Goal: Task Accomplishment & Management: Manage account settings

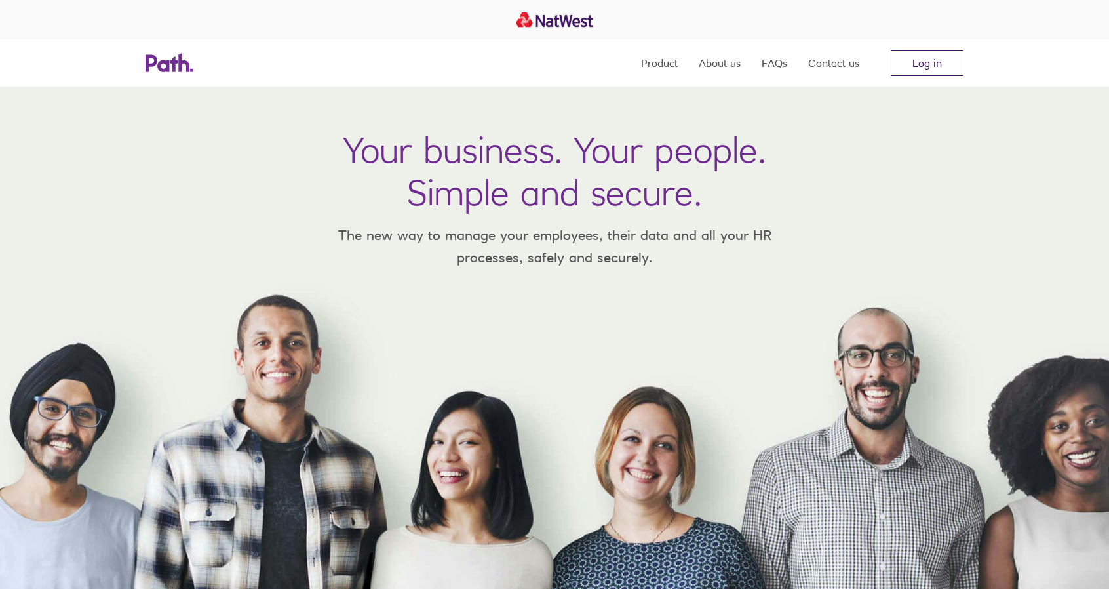
click at [930, 62] on link "Log in" at bounding box center [927, 63] width 73 height 26
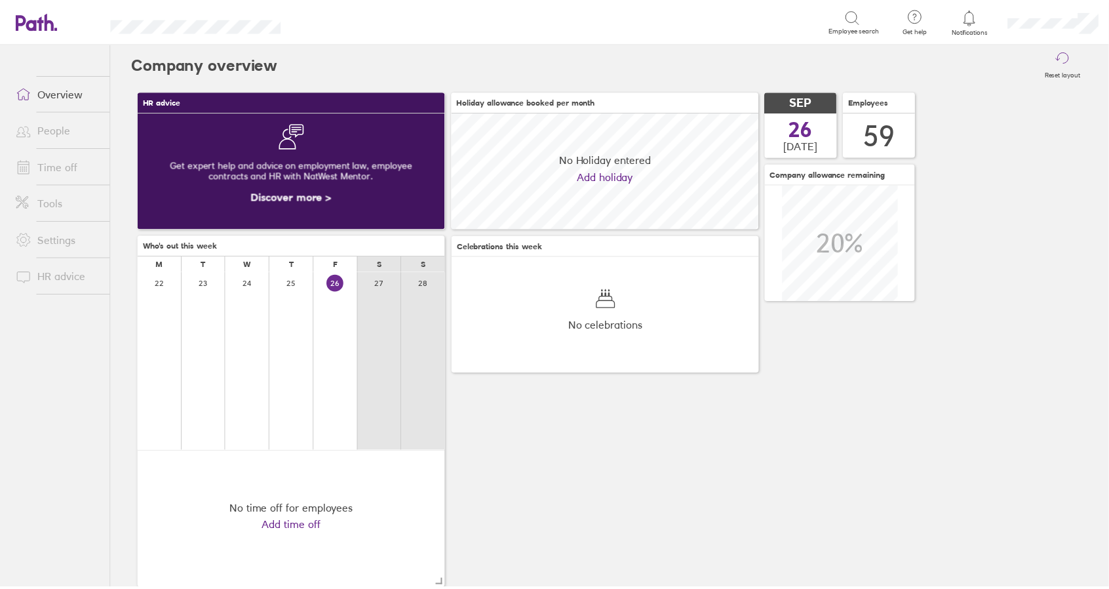
scroll to position [117, 309]
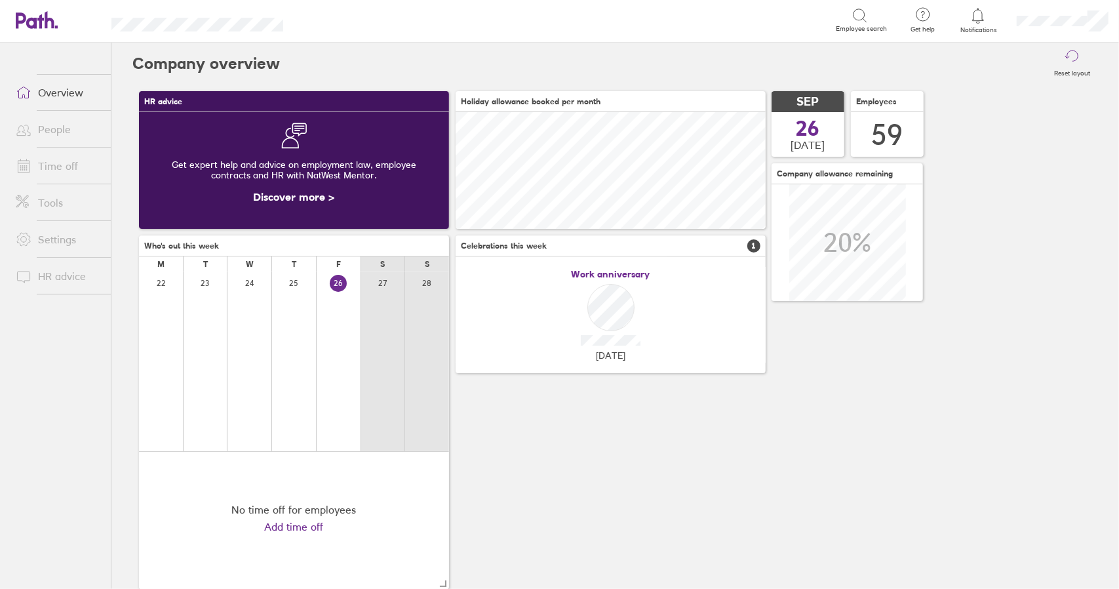
click at [58, 166] on link "Time off" at bounding box center [58, 166] width 106 height 26
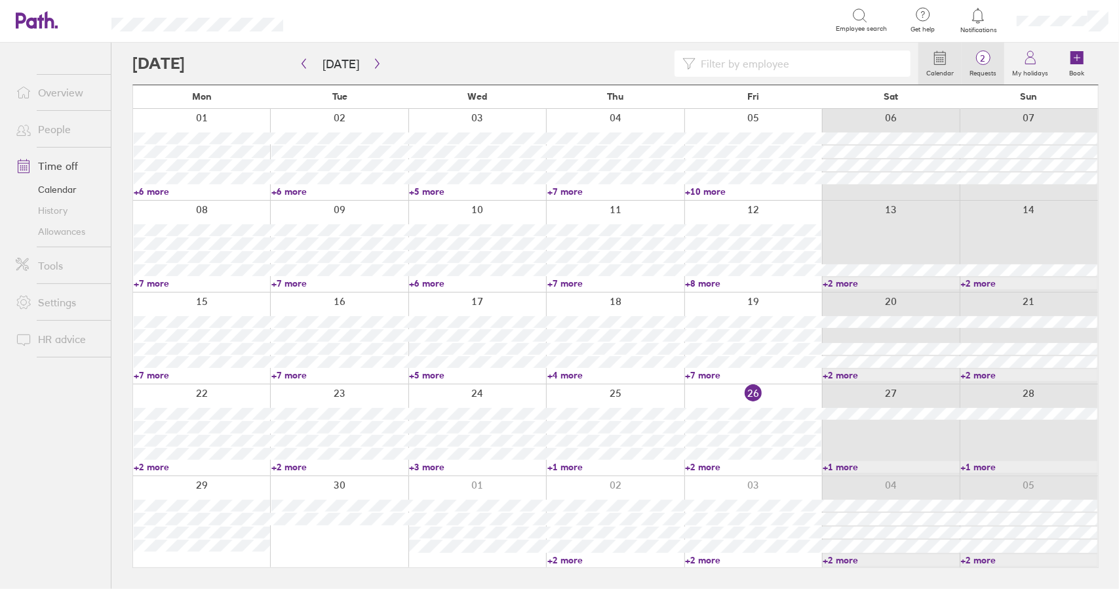
click at [990, 58] on span "2" at bounding box center [983, 58] width 43 height 10
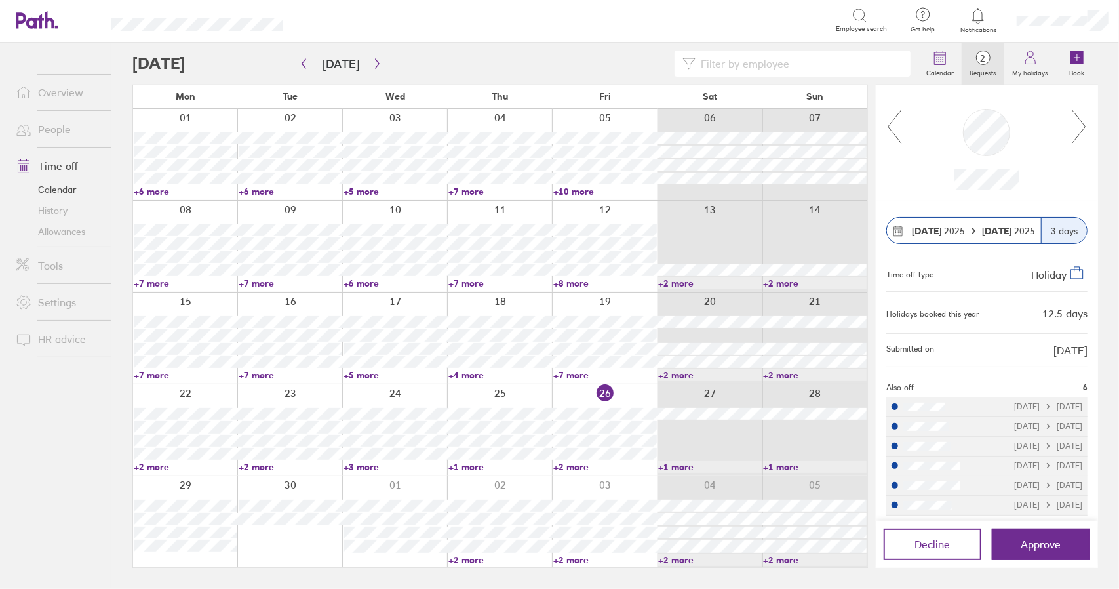
click at [1086, 123] on icon at bounding box center [1079, 126] width 16 height 35
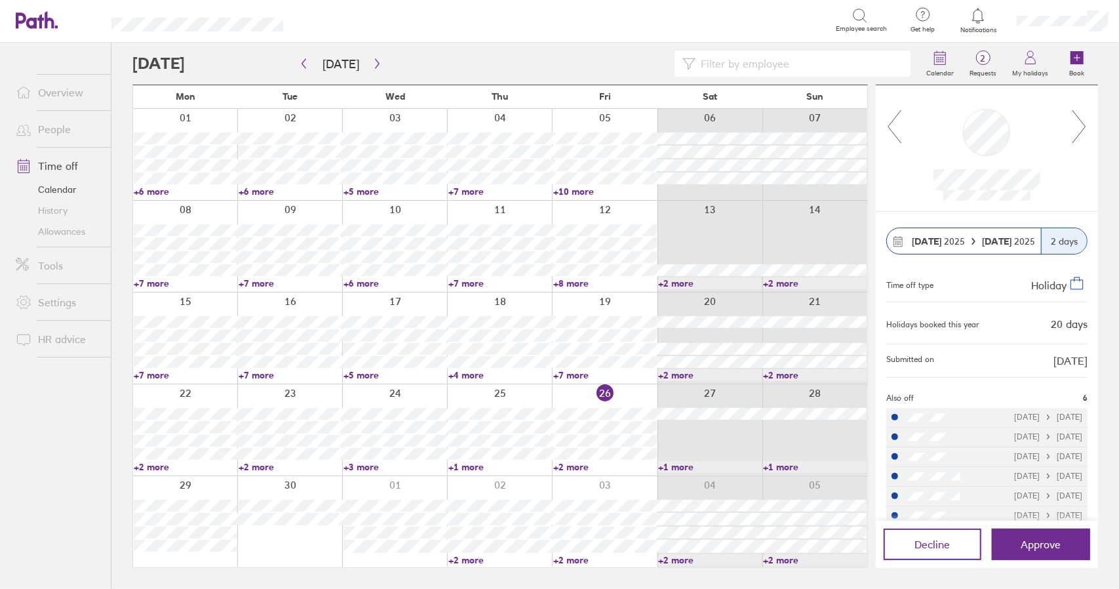
click at [572, 558] on link "+2 more" at bounding box center [605, 560] width 104 height 12
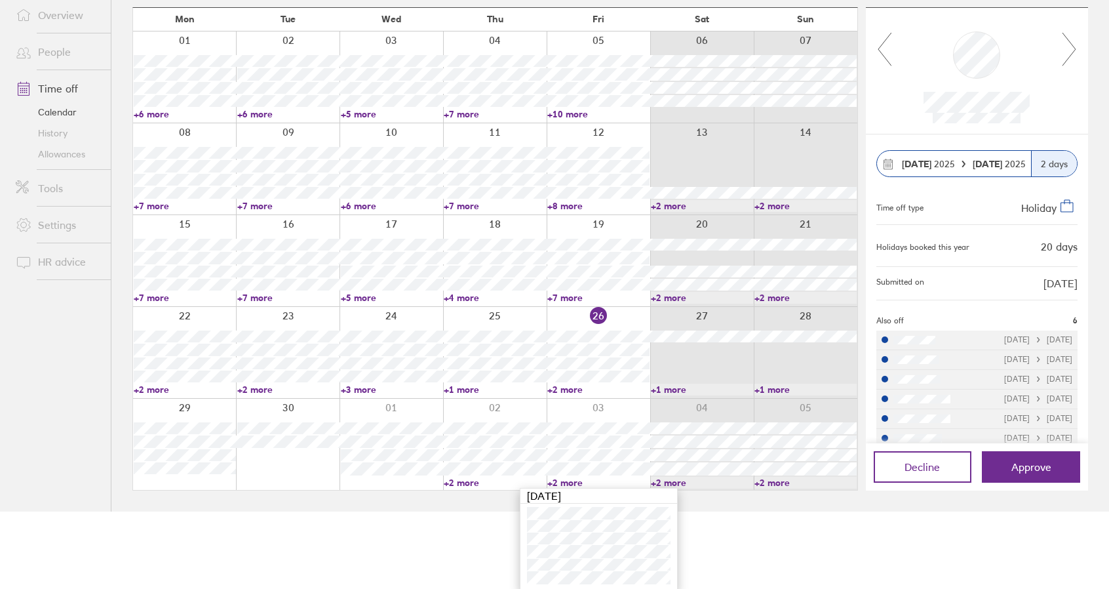
scroll to position [79, 0]
click at [569, 481] on link "+2 more" at bounding box center [598, 481] width 102 height 12
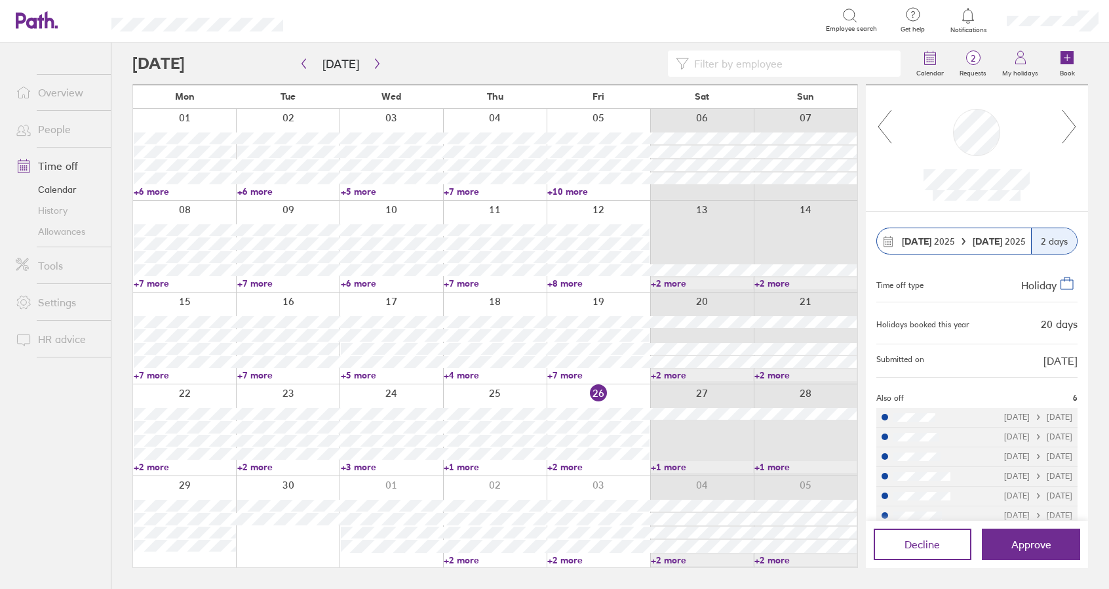
scroll to position [0, 0]
click at [571, 558] on link "+2 more" at bounding box center [605, 560] width 104 height 12
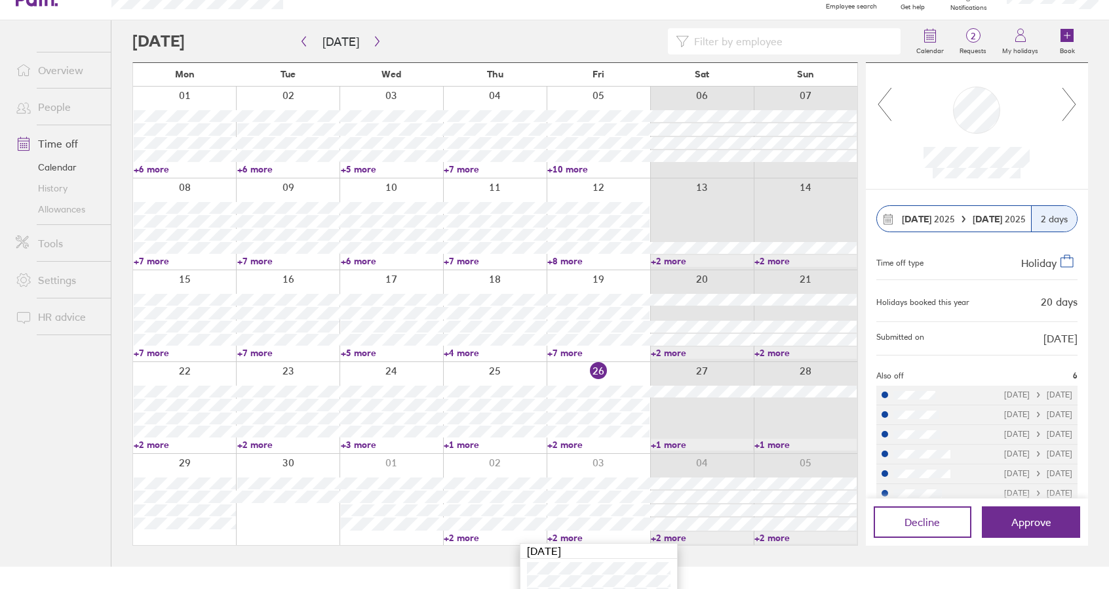
scroll to position [79, 0]
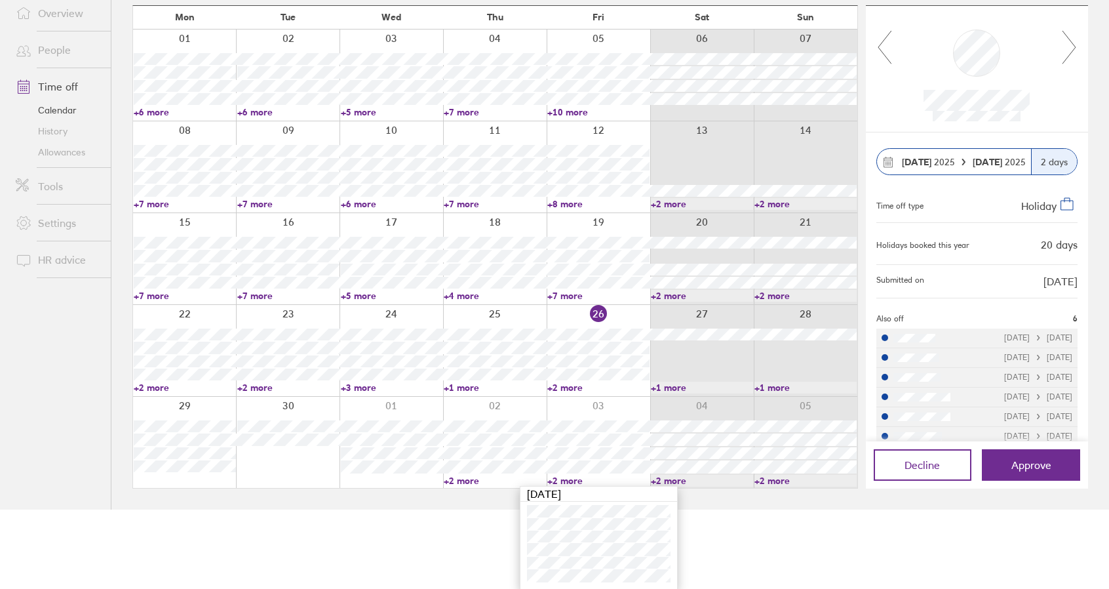
click at [559, 480] on link "+2 more" at bounding box center [598, 481] width 102 height 12
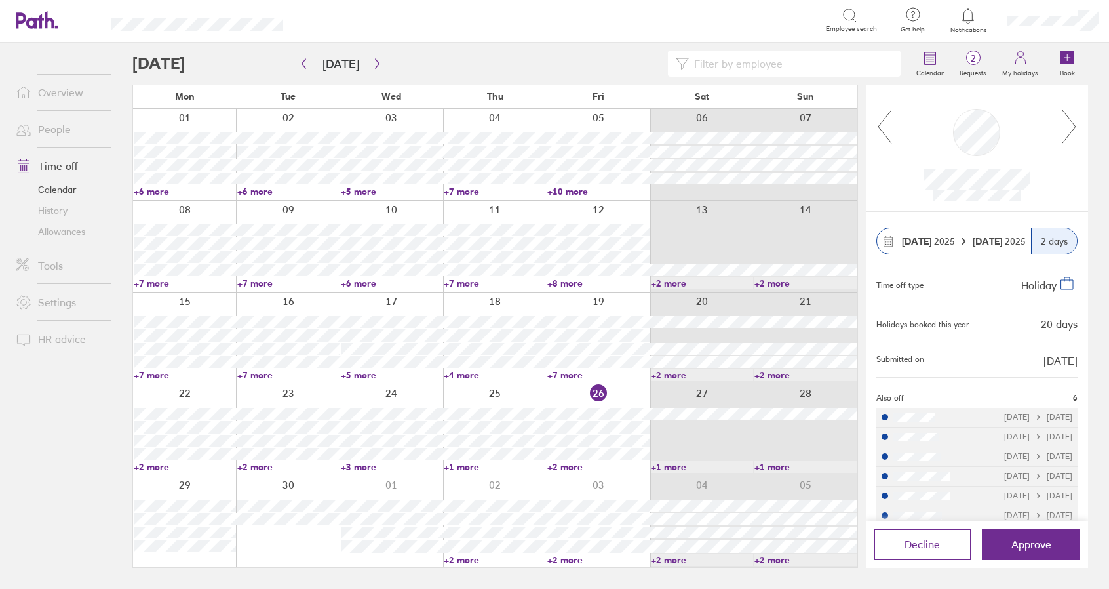
scroll to position [0, 0]
click at [1059, 545] on span "Approve" at bounding box center [1041, 544] width 40 height 12
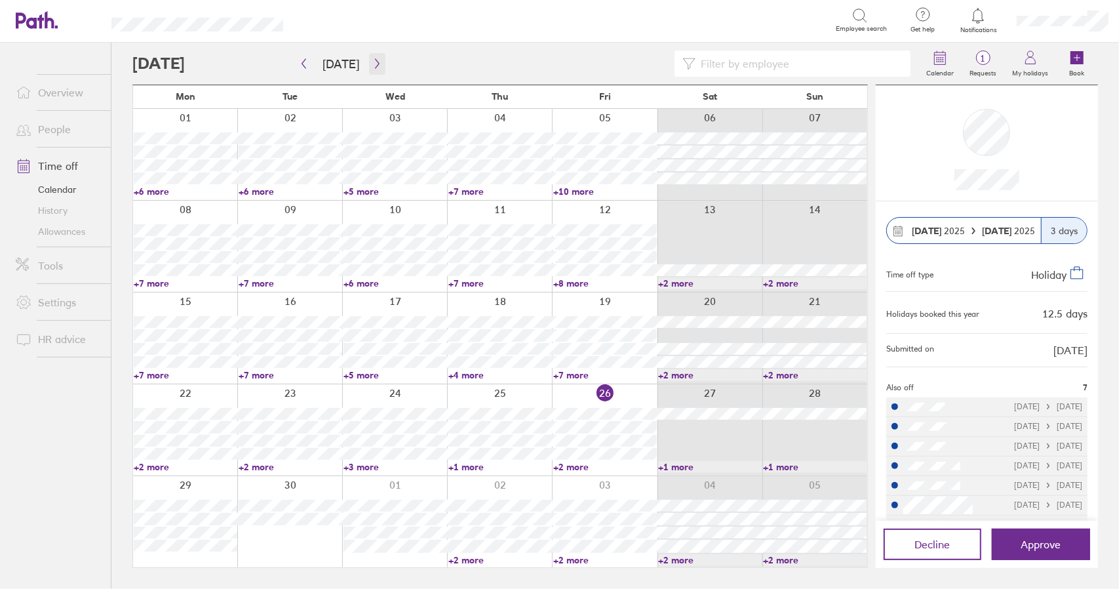
click at [376, 58] on icon "button" at bounding box center [377, 63] width 10 height 10
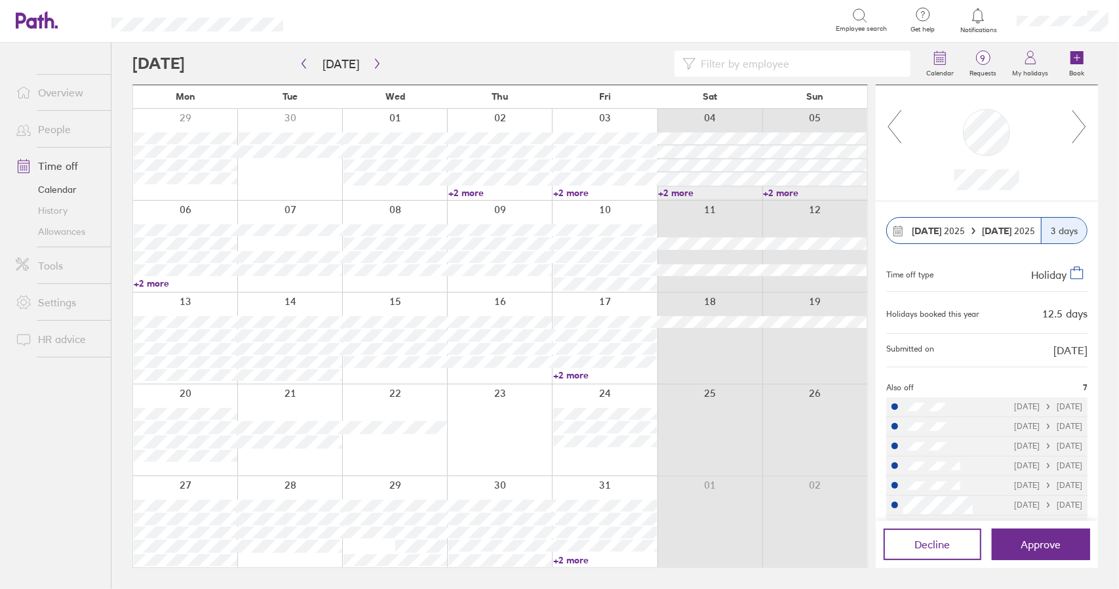
click at [1084, 125] on icon at bounding box center [1078, 126] width 13 height 33
click at [148, 285] on link "+2 more" at bounding box center [186, 283] width 104 height 12
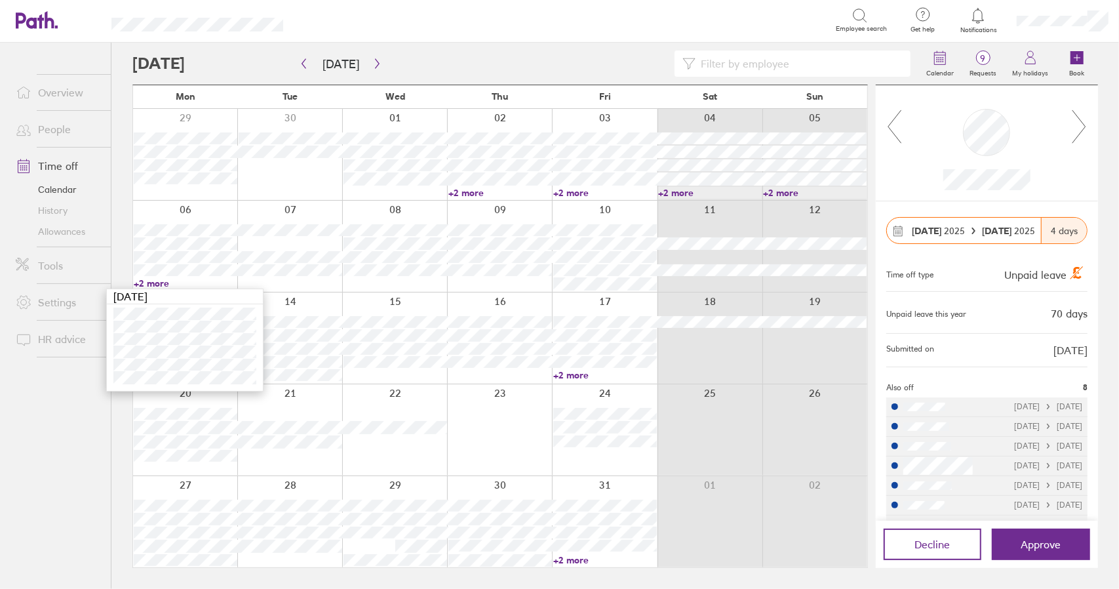
click at [148, 285] on link "+2 more" at bounding box center [186, 283] width 104 height 12
click at [153, 283] on link "+2 more" at bounding box center [186, 283] width 104 height 12
click at [1059, 542] on span "Approve" at bounding box center [1041, 544] width 40 height 12
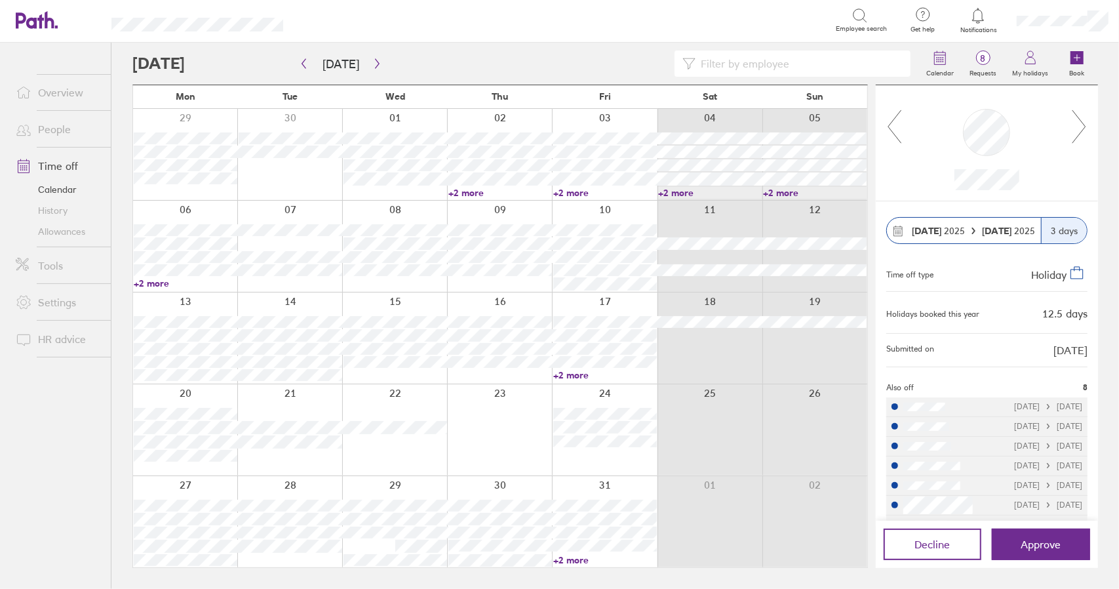
click at [1083, 124] on icon at bounding box center [1079, 126] width 16 height 35
click at [1046, 545] on span "Approve" at bounding box center [1041, 544] width 40 height 12
click at [1083, 127] on icon at bounding box center [1079, 126] width 16 height 35
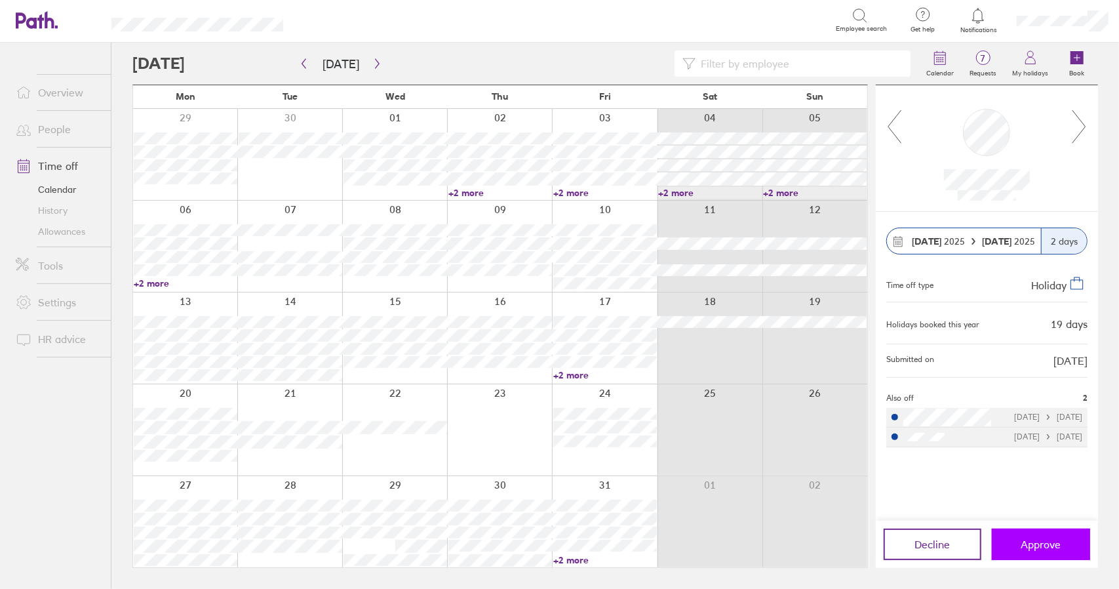
click at [1046, 543] on span "Approve" at bounding box center [1041, 544] width 40 height 12
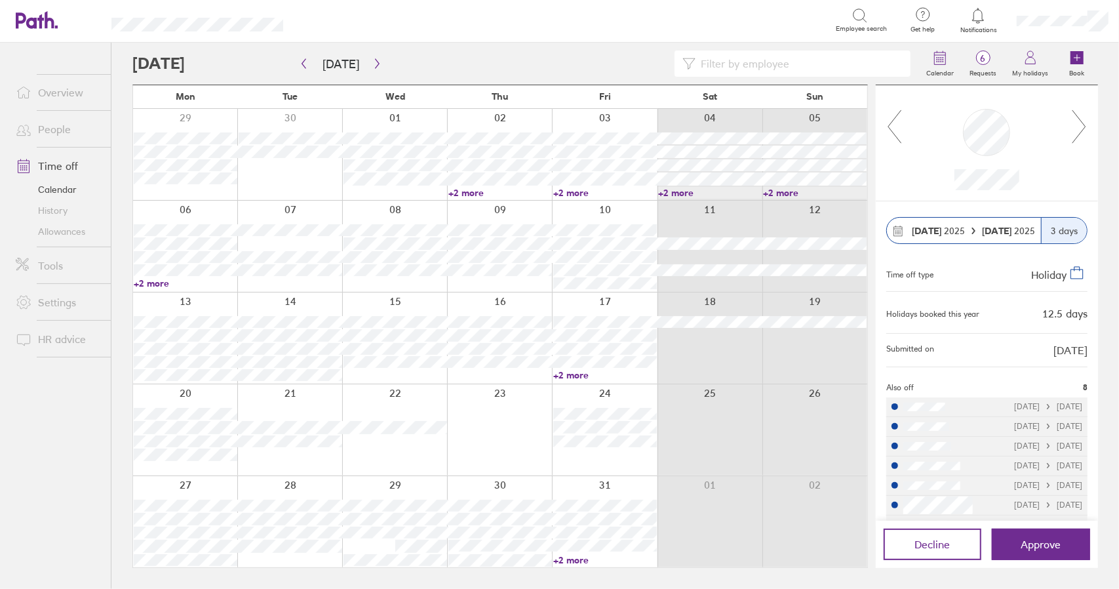
click at [1084, 128] on icon at bounding box center [1078, 126] width 13 height 33
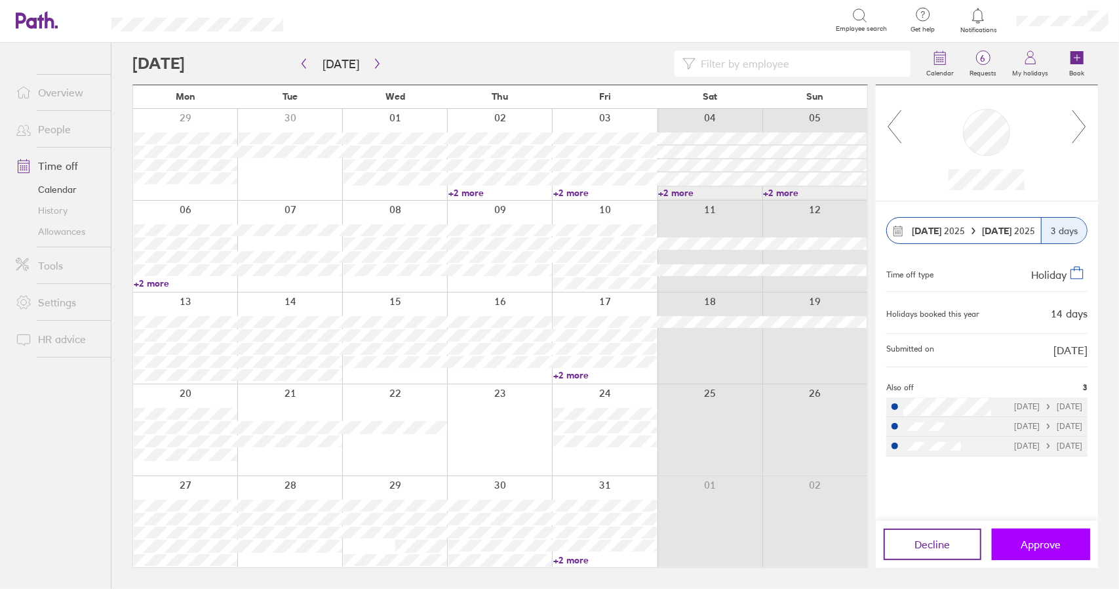
click at [1049, 542] on span "Approve" at bounding box center [1041, 544] width 40 height 12
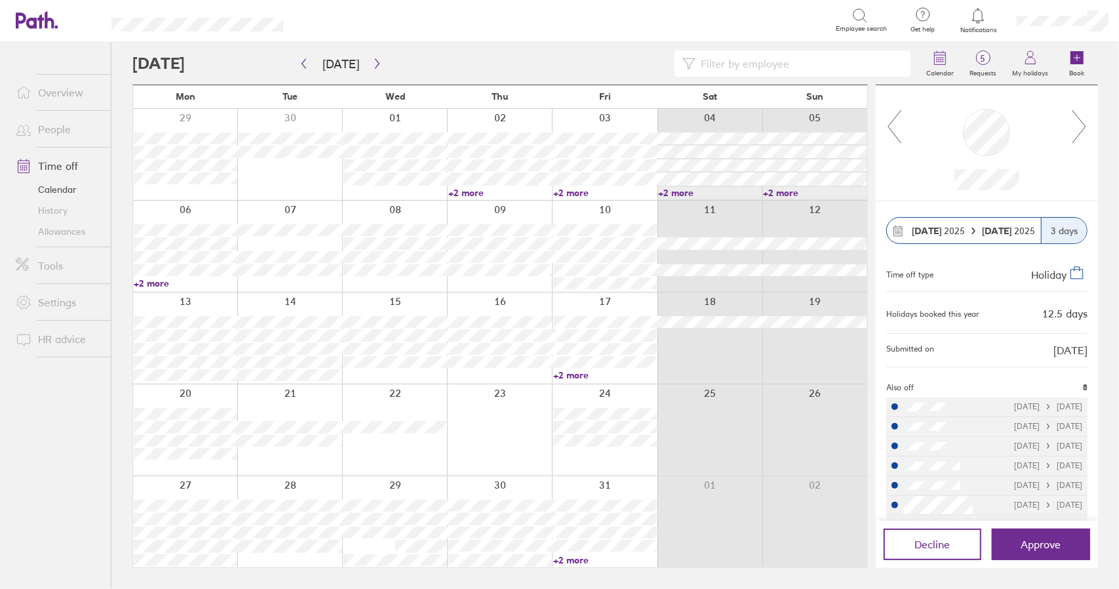
click at [1084, 123] on icon at bounding box center [1079, 126] width 16 height 35
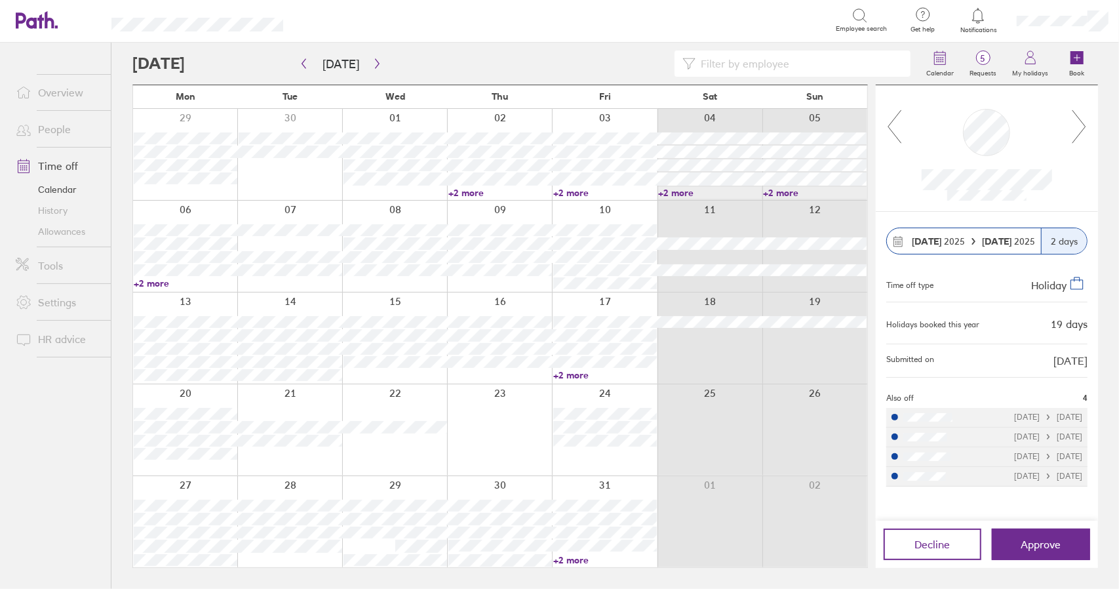
click at [1084, 123] on icon at bounding box center [1079, 126] width 16 height 35
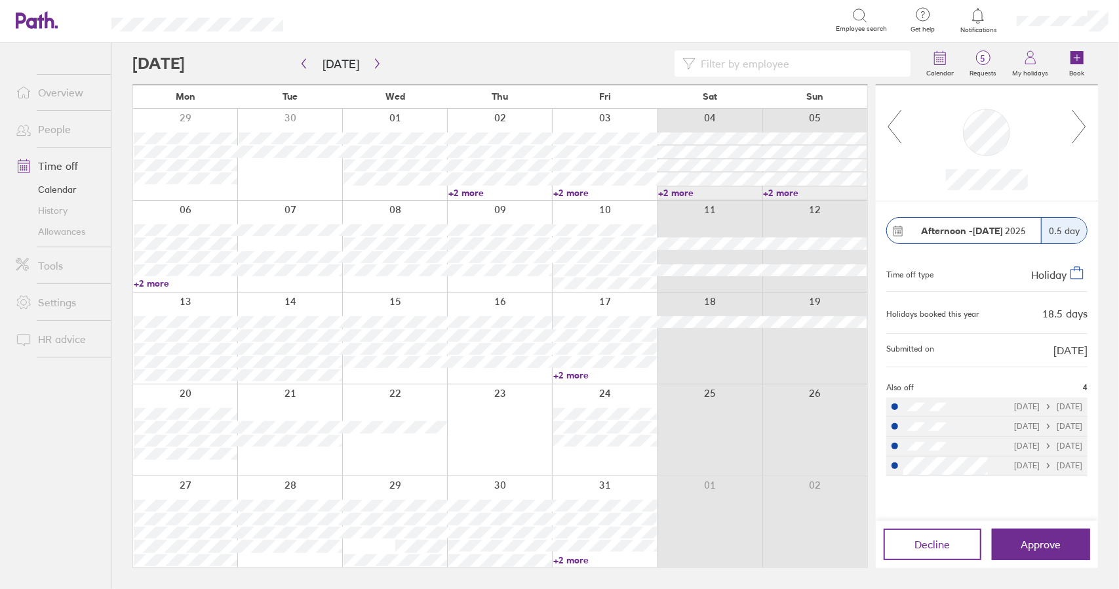
click at [1084, 123] on icon at bounding box center [1079, 126] width 16 height 35
click at [574, 557] on link "+2 more" at bounding box center [605, 560] width 104 height 12
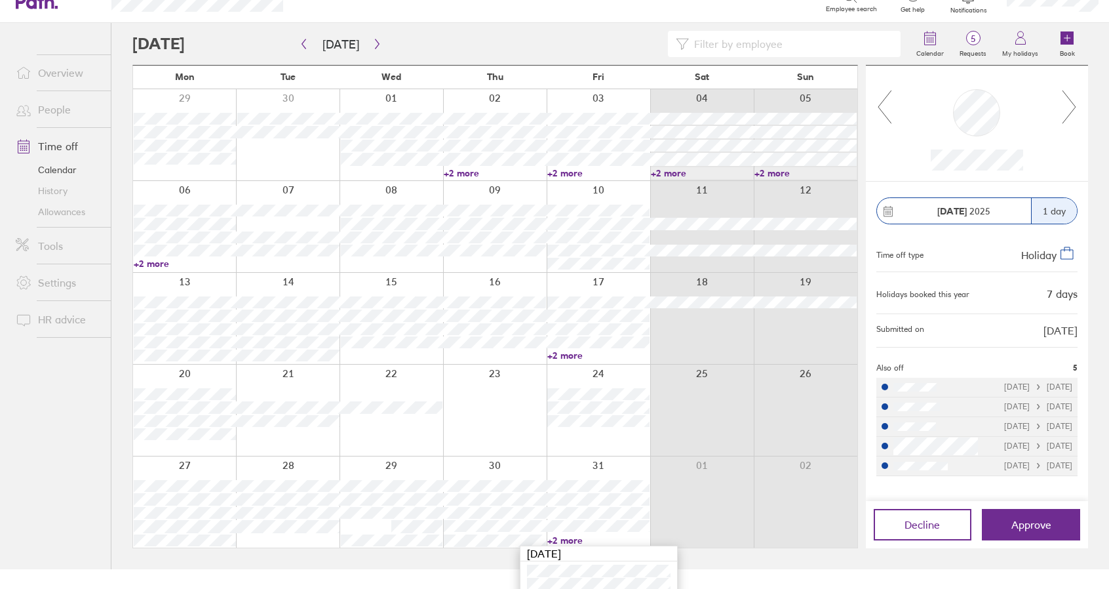
scroll to position [79, 0]
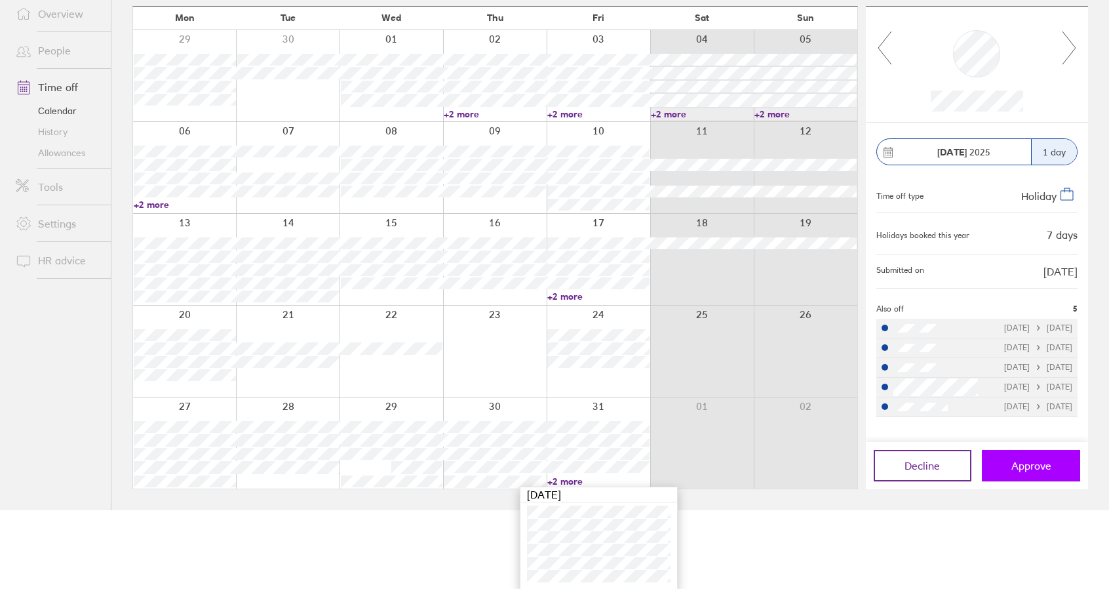
click at [1045, 462] on span "Approve" at bounding box center [1032, 466] width 40 height 12
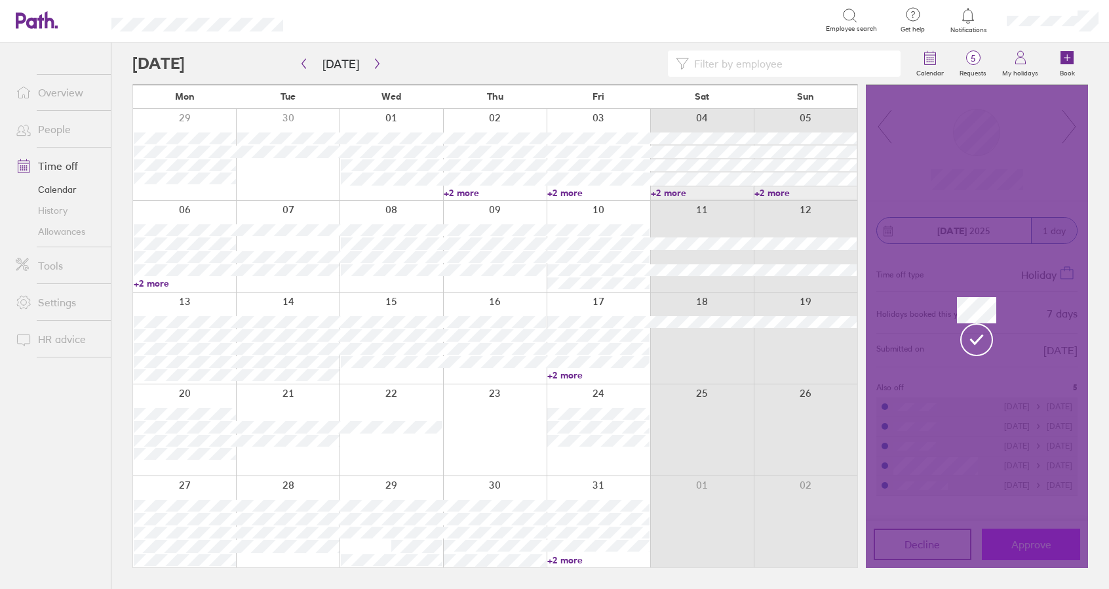
scroll to position [0, 0]
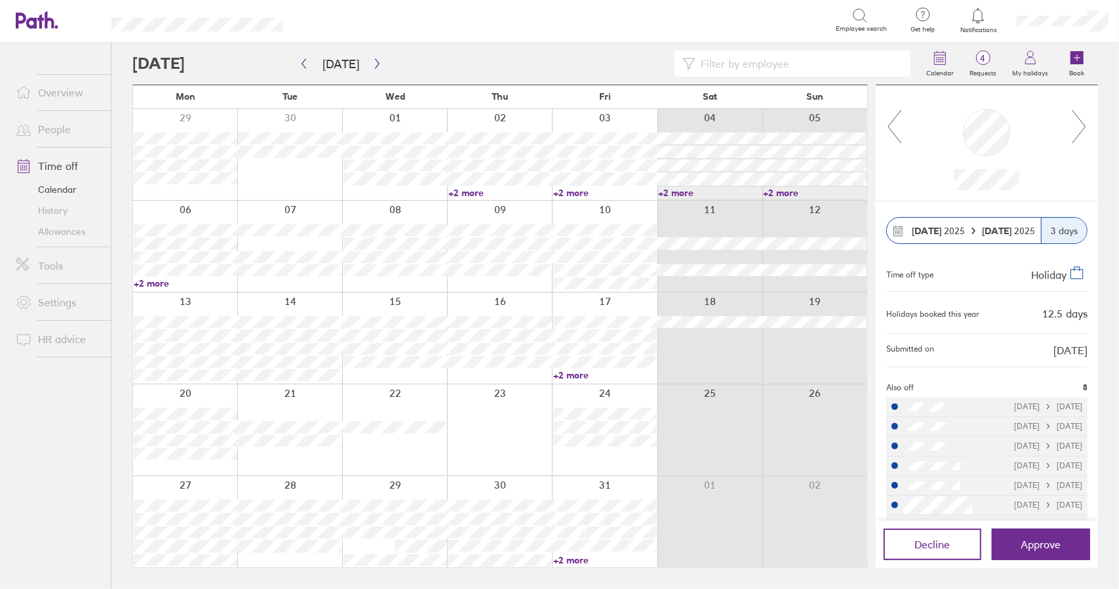
click at [1083, 123] on icon at bounding box center [1078, 126] width 13 height 33
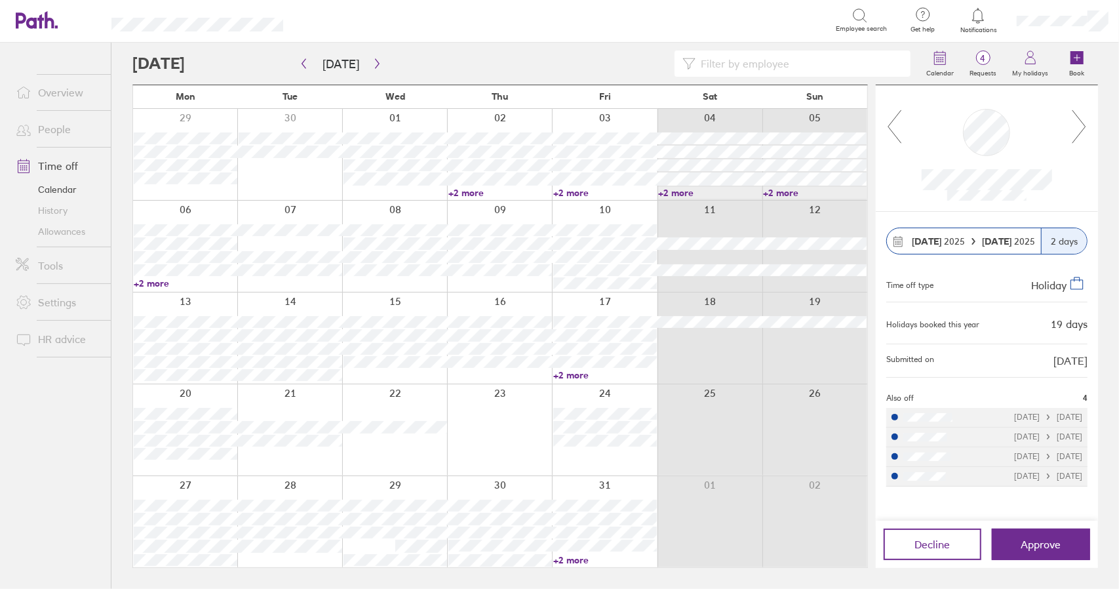
click at [1083, 123] on icon at bounding box center [1078, 126] width 13 height 33
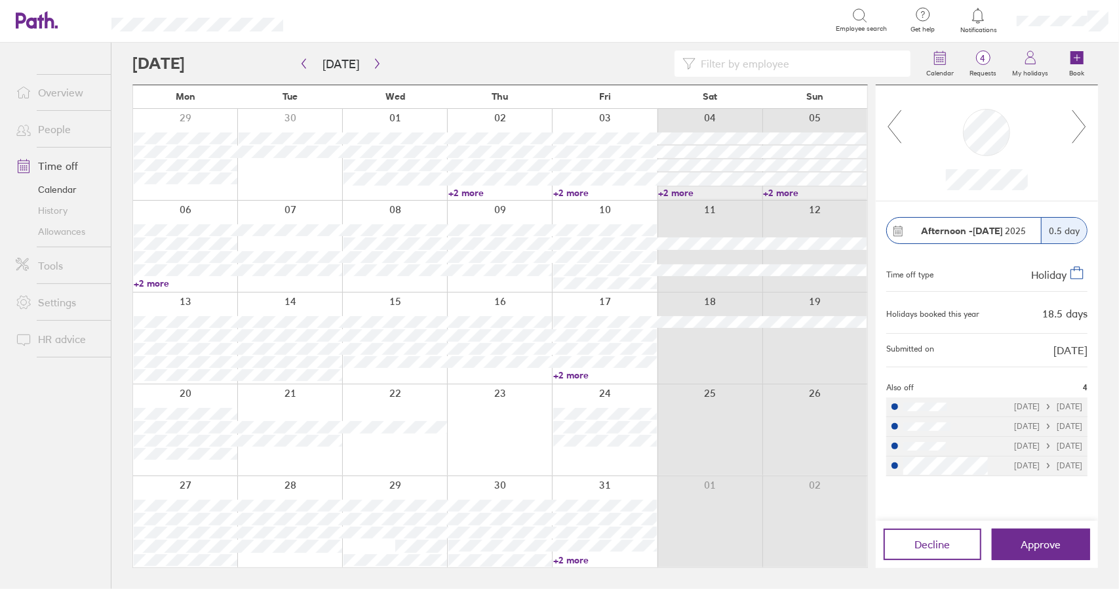
click at [1083, 123] on icon at bounding box center [1078, 126] width 13 height 33
click at [372, 60] on icon "button" at bounding box center [377, 63] width 10 height 10
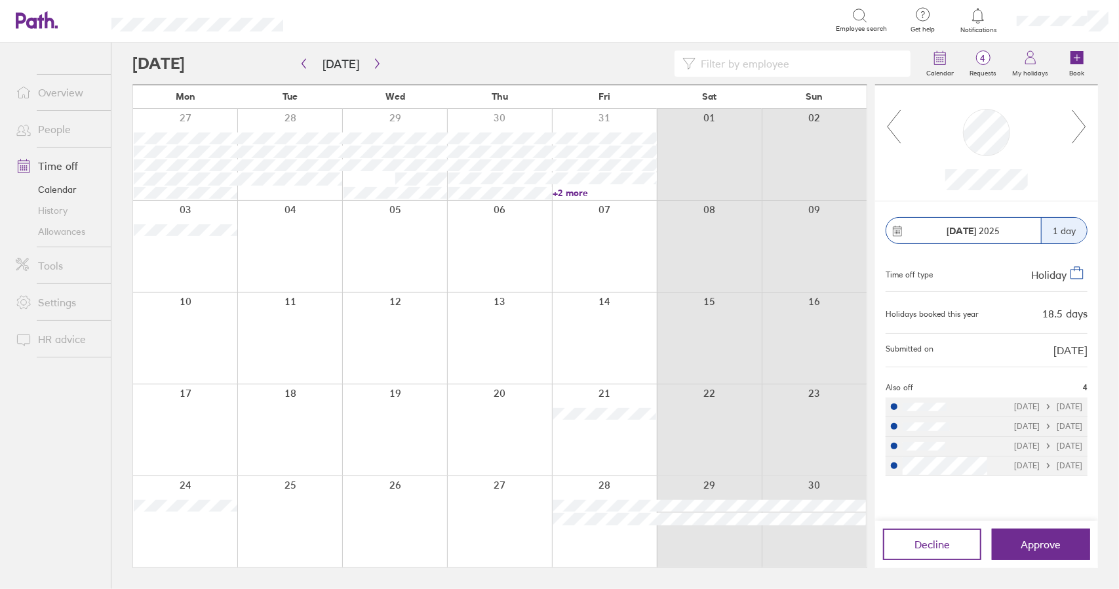
click at [1084, 129] on icon at bounding box center [1079, 126] width 16 height 35
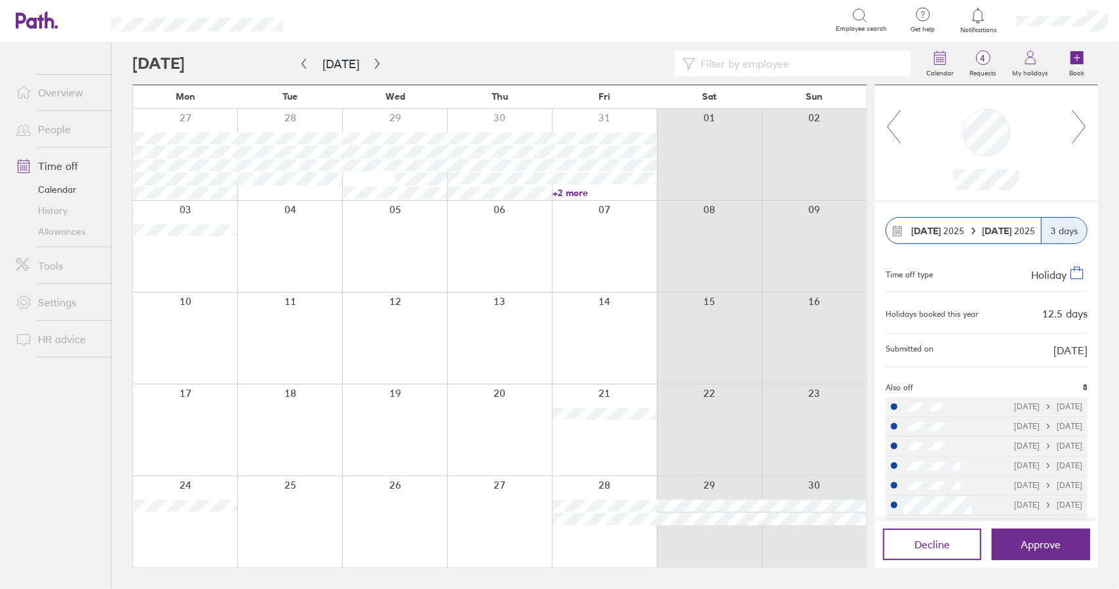
click at [1084, 129] on icon at bounding box center [1079, 126] width 16 height 35
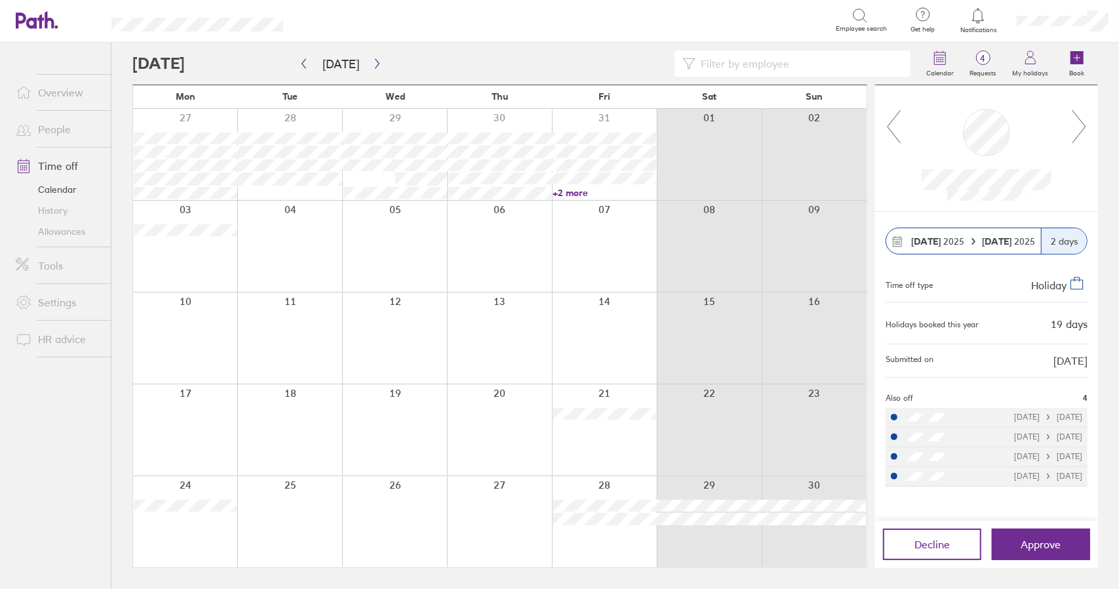
click at [1084, 129] on icon at bounding box center [1079, 126] width 16 height 35
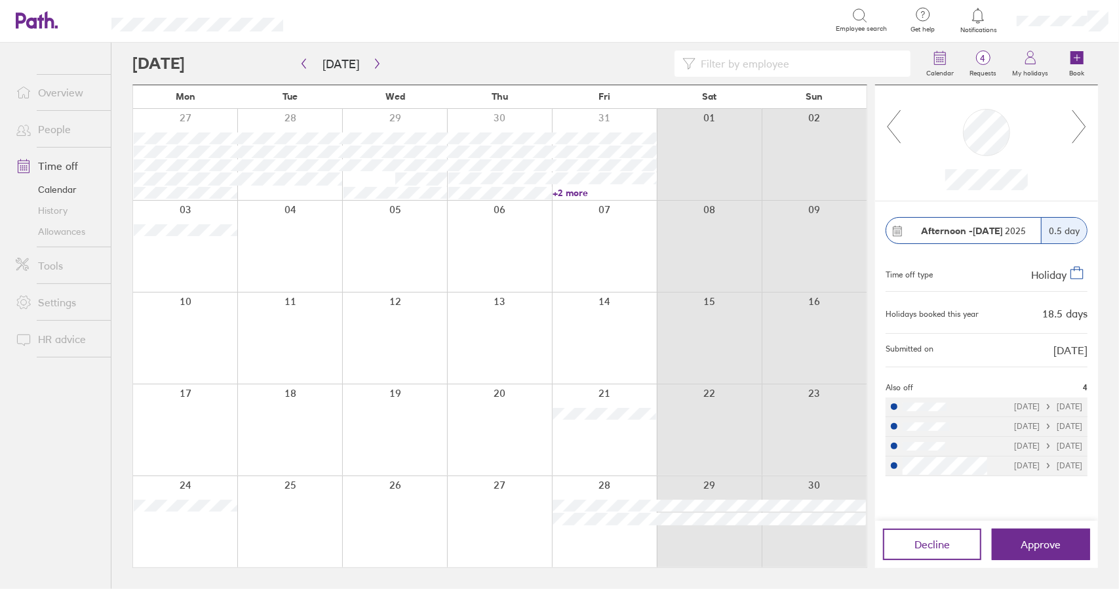
click at [1084, 129] on icon at bounding box center [1079, 126] width 16 height 35
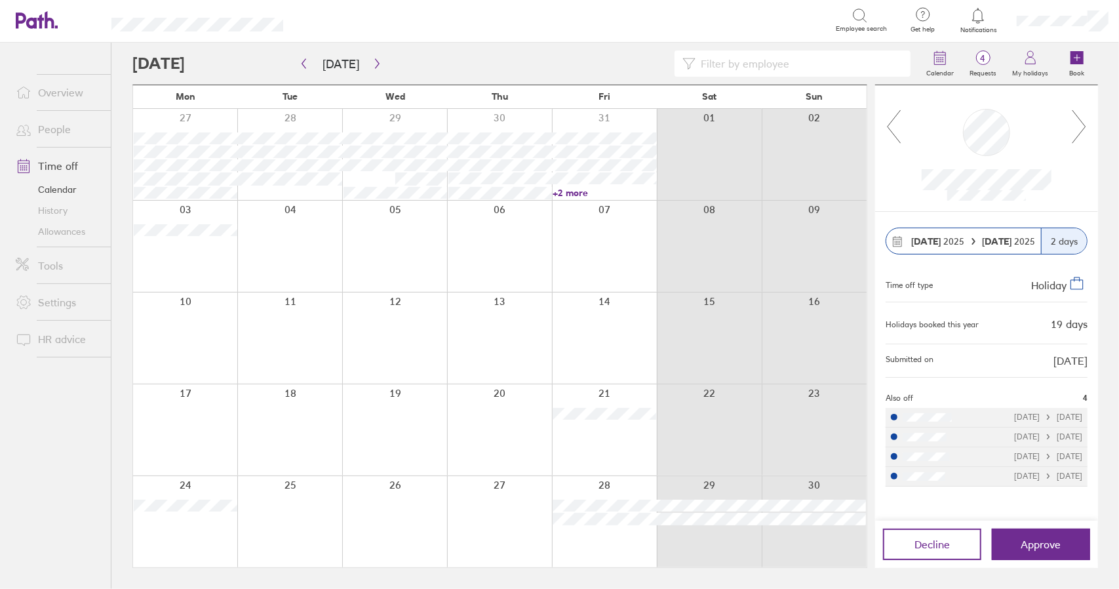
click at [1084, 129] on icon at bounding box center [1079, 126] width 16 height 35
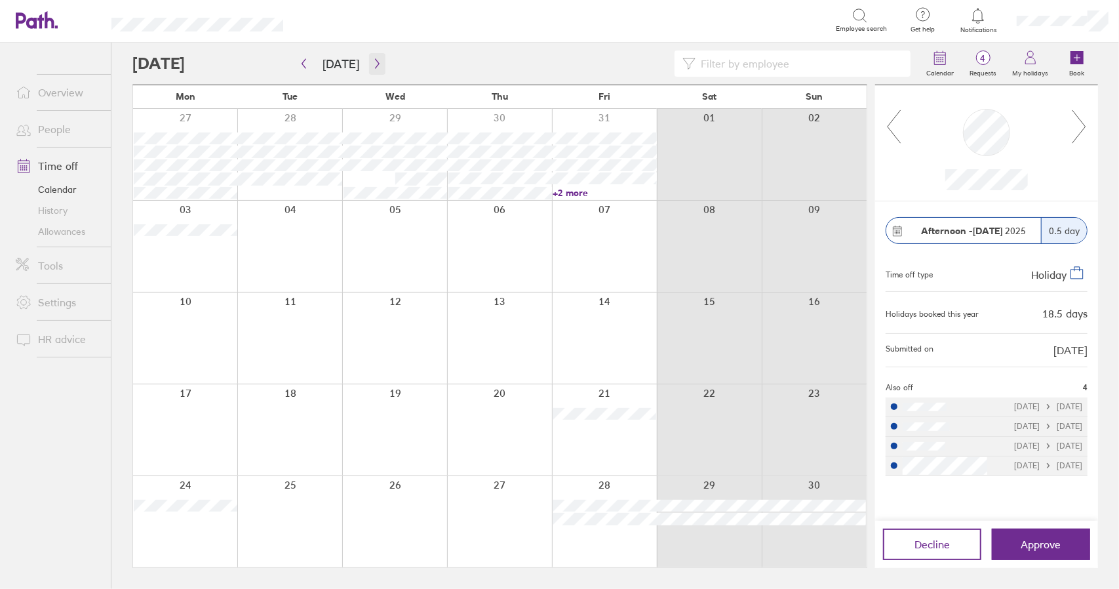
click at [372, 65] on icon "button" at bounding box center [377, 63] width 10 height 10
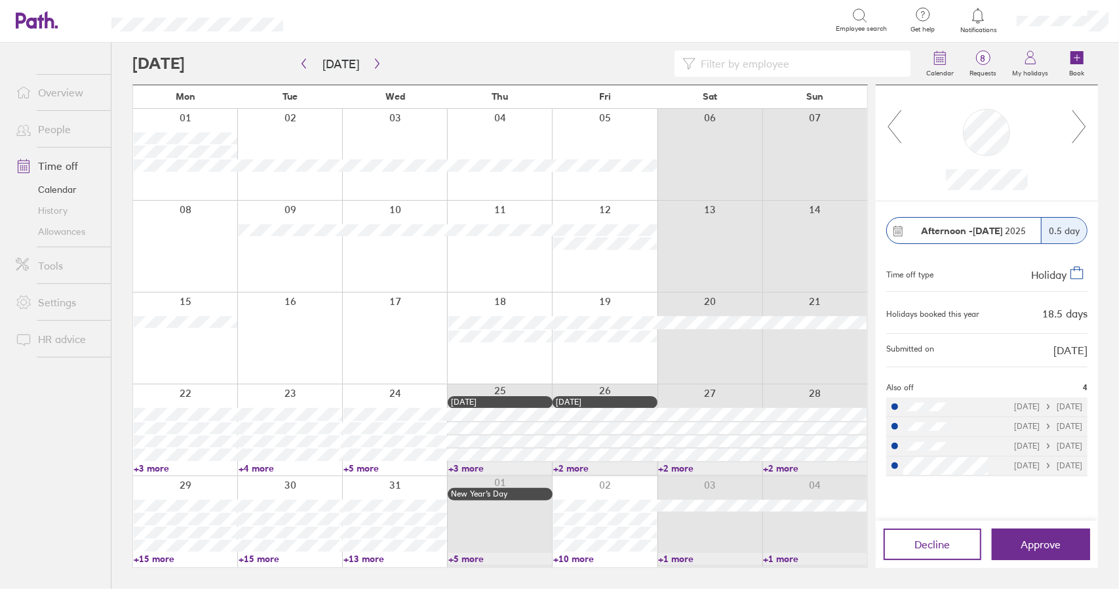
click at [1082, 128] on icon at bounding box center [1079, 126] width 16 height 35
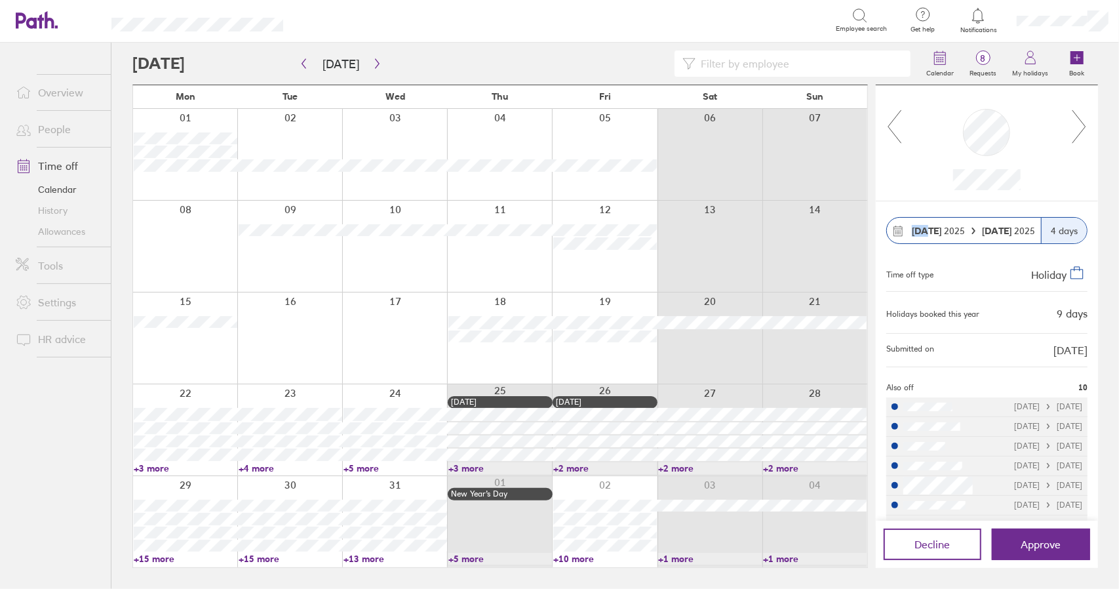
click at [1082, 128] on icon at bounding box center [1079, 126] width 16 height 35
click at [894, 127] on icon at bounding box center [894, 126] width 16 height 35
click at [163, 560] on link "+15 more" at bounding box center [186, 559] width 104 height 12
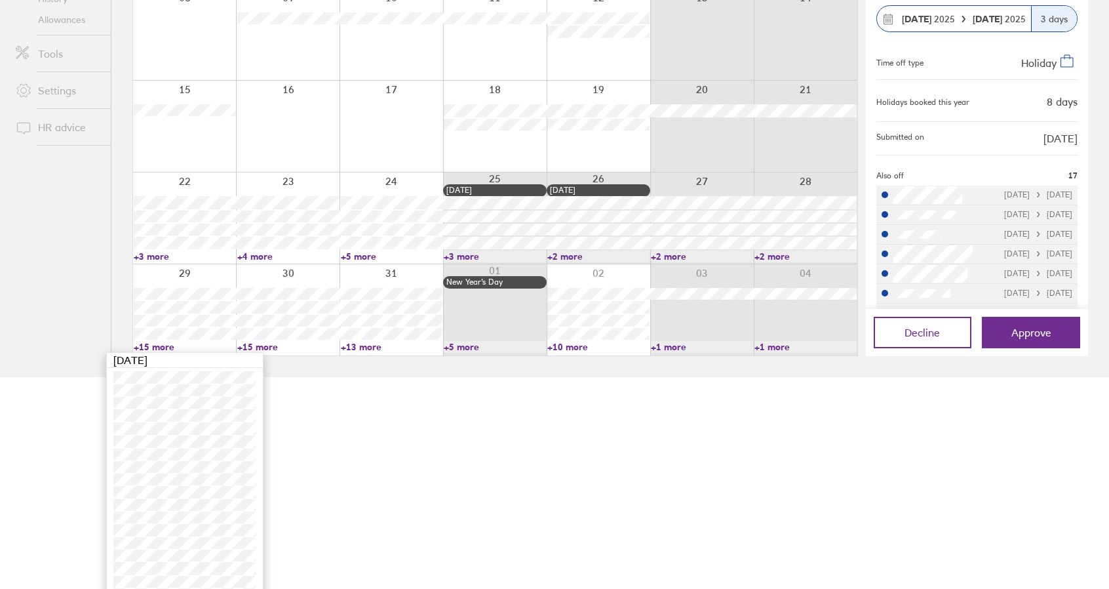
scroll to position [243, 0]
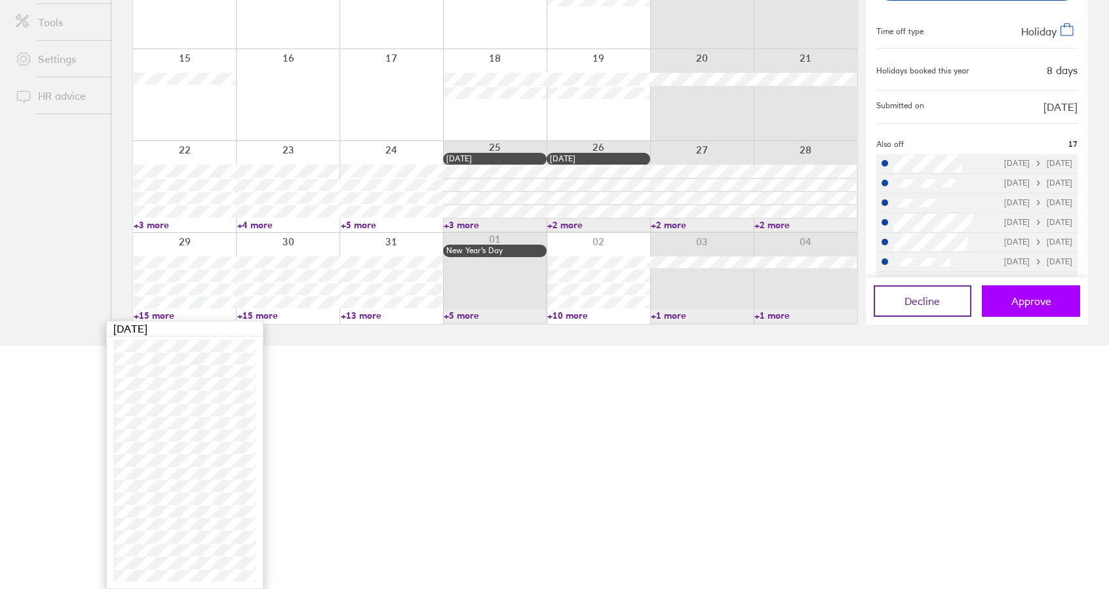
click at [1031, 304] on span "Approve" at bounding box center [1032, 301] width 40 height 12
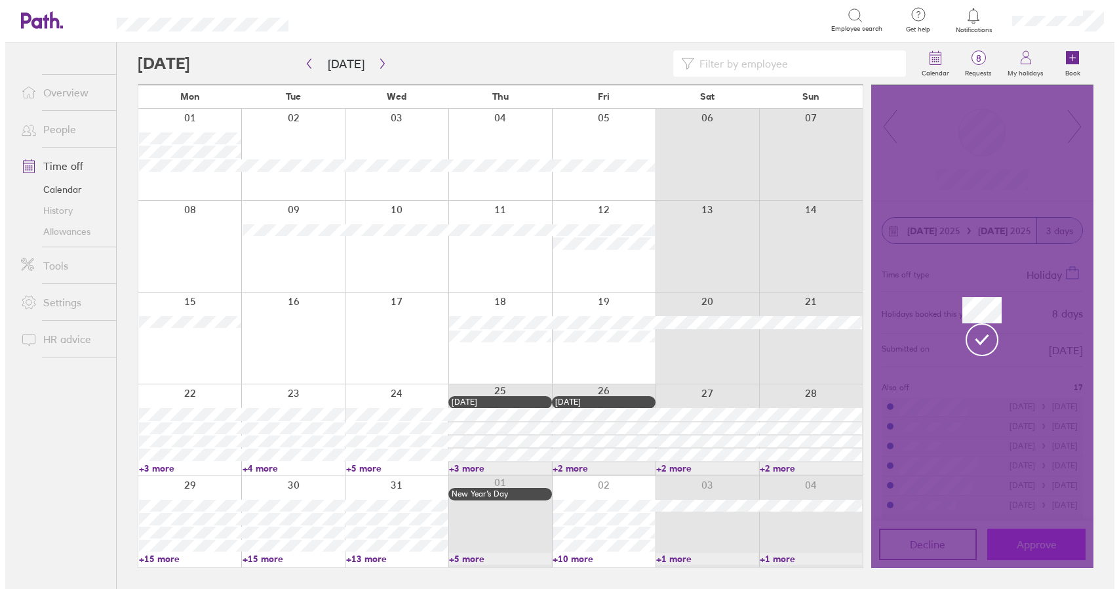
scroll to position [0, 0]
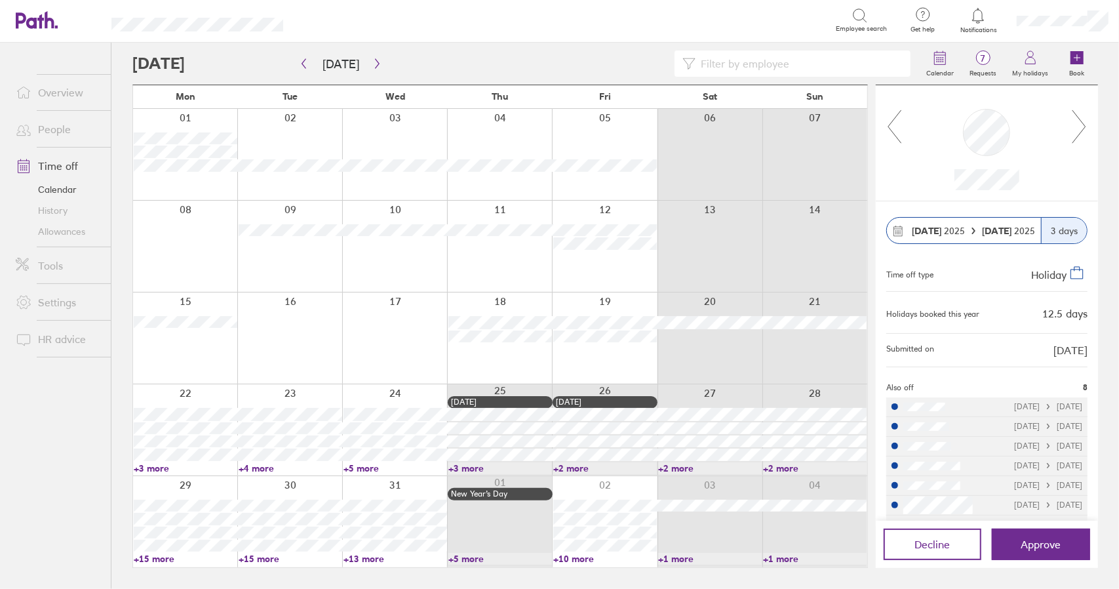
click at [1082, 129] on icon at bounding box center [1079, 126] width 16 height 35
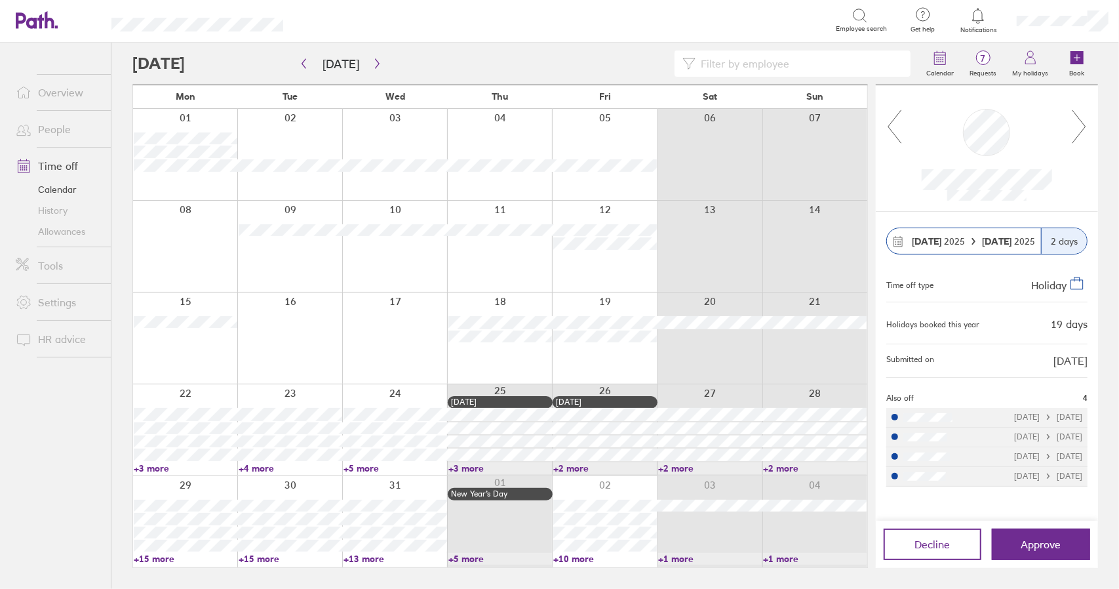
click at [1082, 128] on icon at bounding box center [1079, 126] width 16 height 35
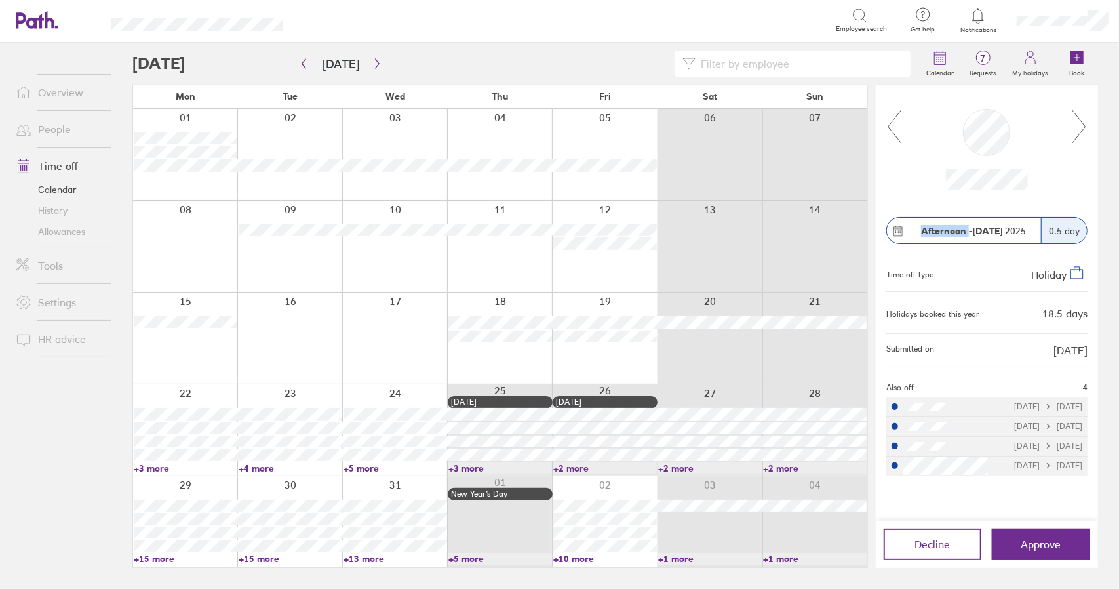
click at [1082, 128] on icon at bounding box center [1079, 126] width 16 height 35
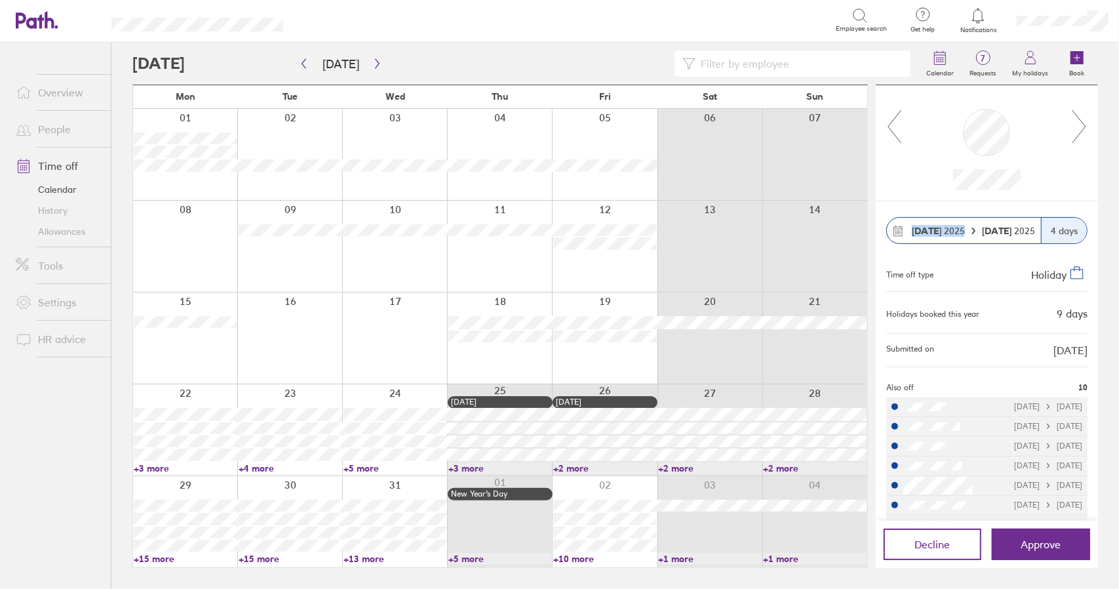
click at [1082, 128] on icon at bounding box center [1079, 126] width 16 height 35
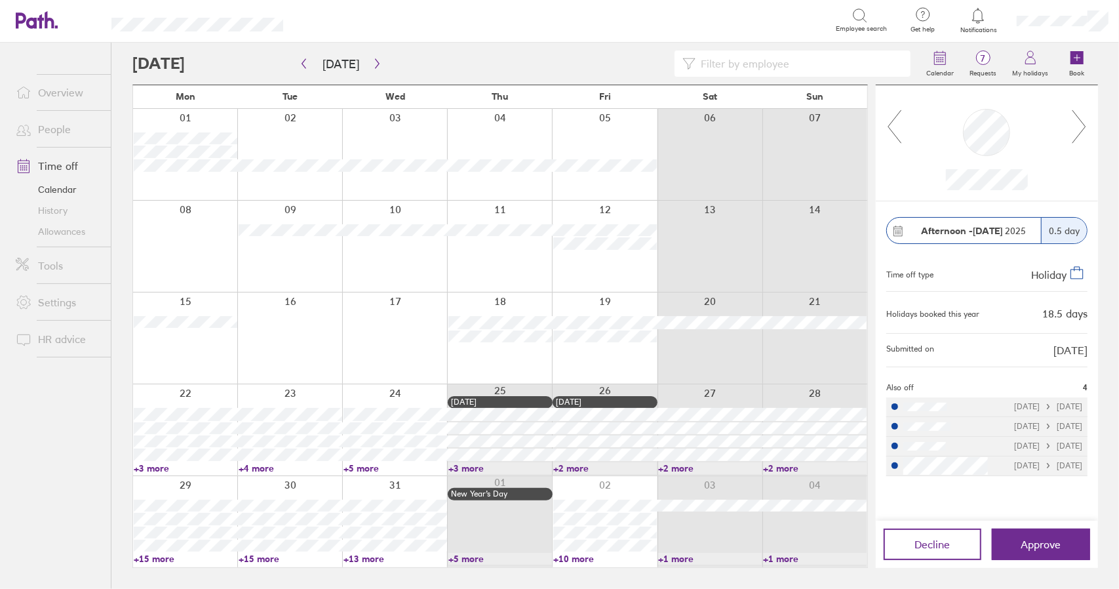
click at [1082, 128] on icon at bounding box center [1079, 126] width 16 height 35
click at [61, 165] on link "Time off" at bounding box center [58, 166] width 106 height 26
